Goal: Information Seeking & Learning: Learn about a topic

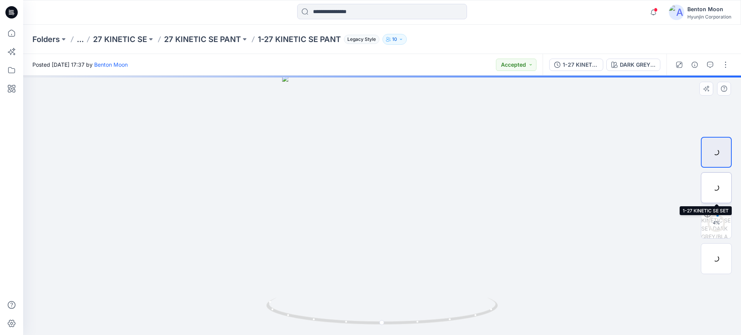
click at [715, 189] on div at bounding box center [716, 188] width 31 height 31
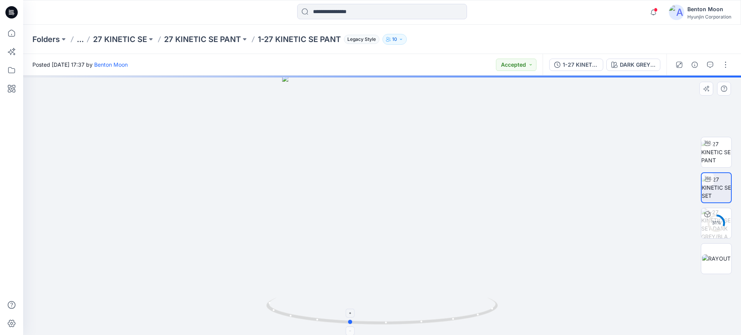
drag, startPoint x: 448, startPoint y: 319, endPoint x: 417, endPoint y: 314, distance: 31.7
click at [417, 314] on icon at bounding box center [382, 312] width 233 height 29
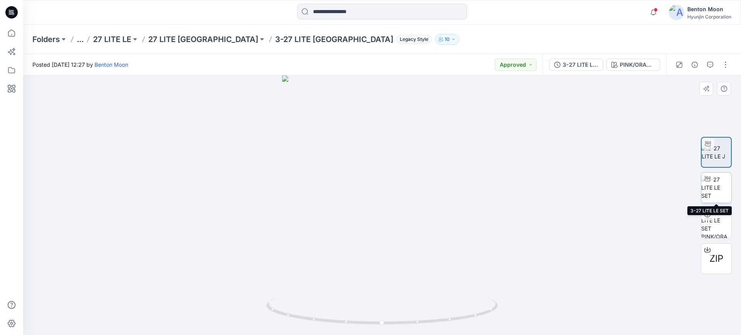
click at [716, 186] on img at bounding box center [716, 188] width 30 height 24
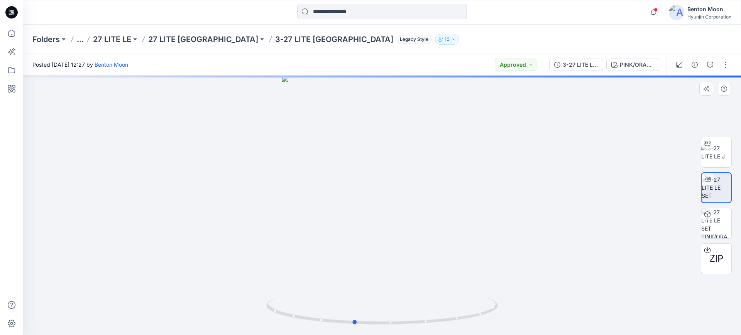
drag, startPoint x: 394, startPoint y: 170, endPoint x: 365, endPoint y: 172, distance: 28.6
click at [365, 172] on div at bounding box center [382, 206] width 718 height 260
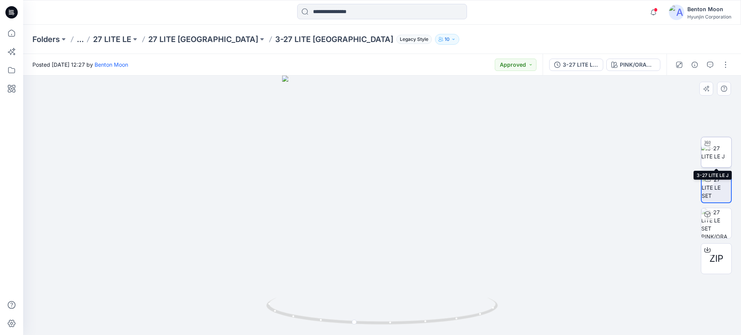
click at [723, 157] on img at bounding box center [716, 152] width 30 height 16
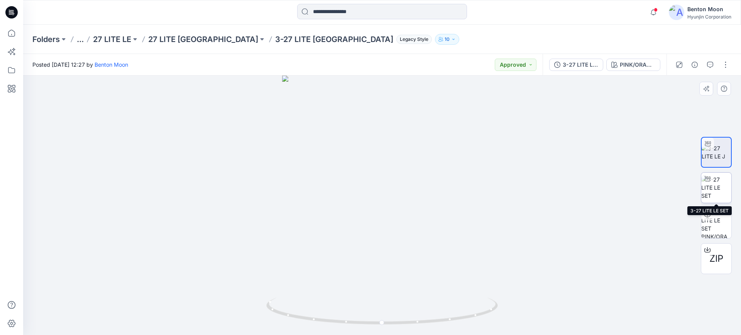
click at [722, 194] on img at bounding box center [716, 188] width 30 height 24
